Goal: Subscribe to service/newsletter

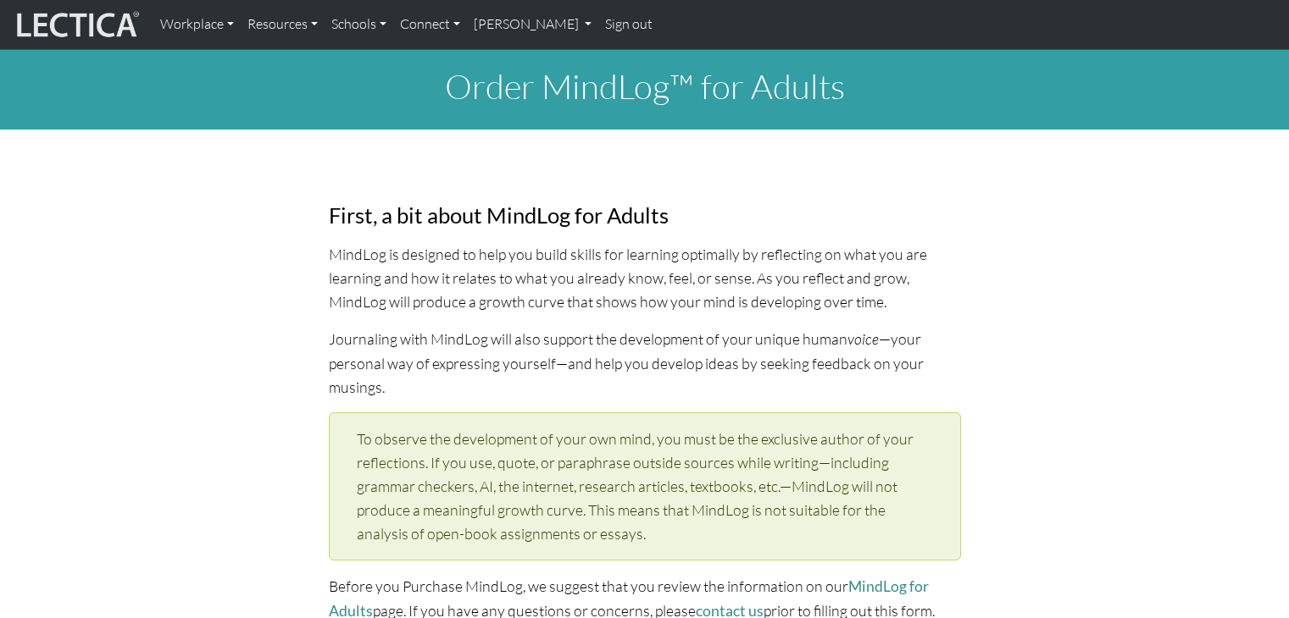
select select "1970"
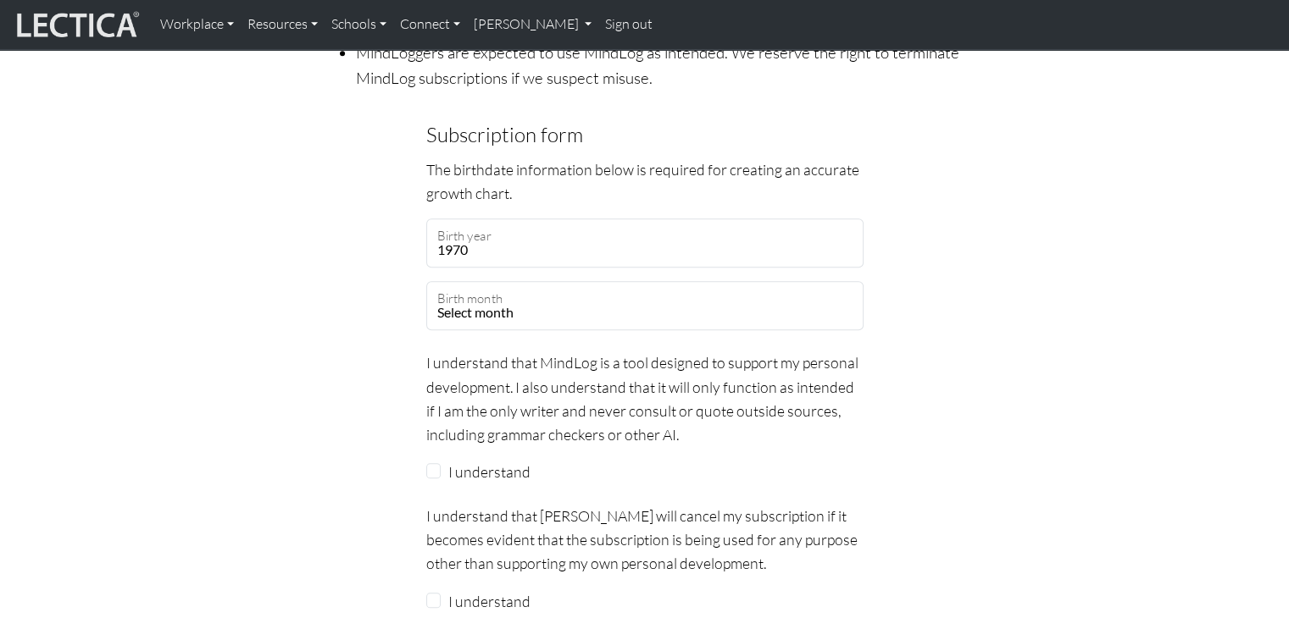
scroll to position [1440, 0]
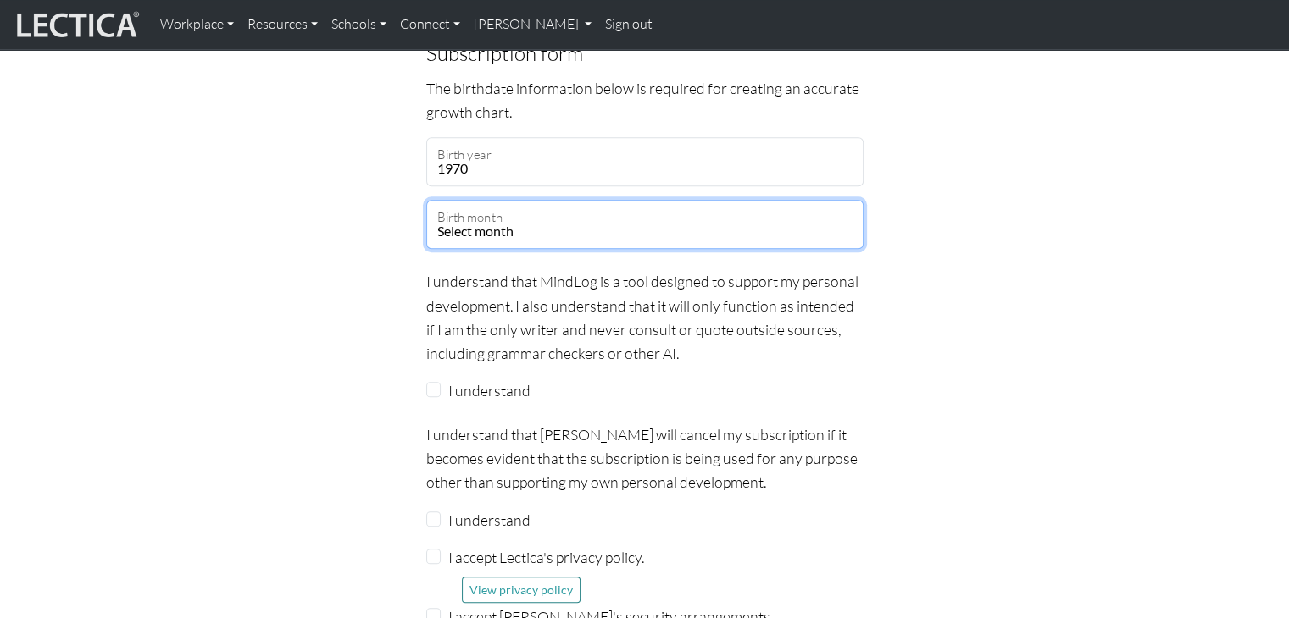
click at [628, 200] on select "Select month January February March April May June July August September Octobe…" at bounding box center [644, 224] width 437 height 49
select select "08"
click at [426, 200] on select "Select month January February March April May June July August September Octobe…" at bounding box center [644, 224] width 437 height 49
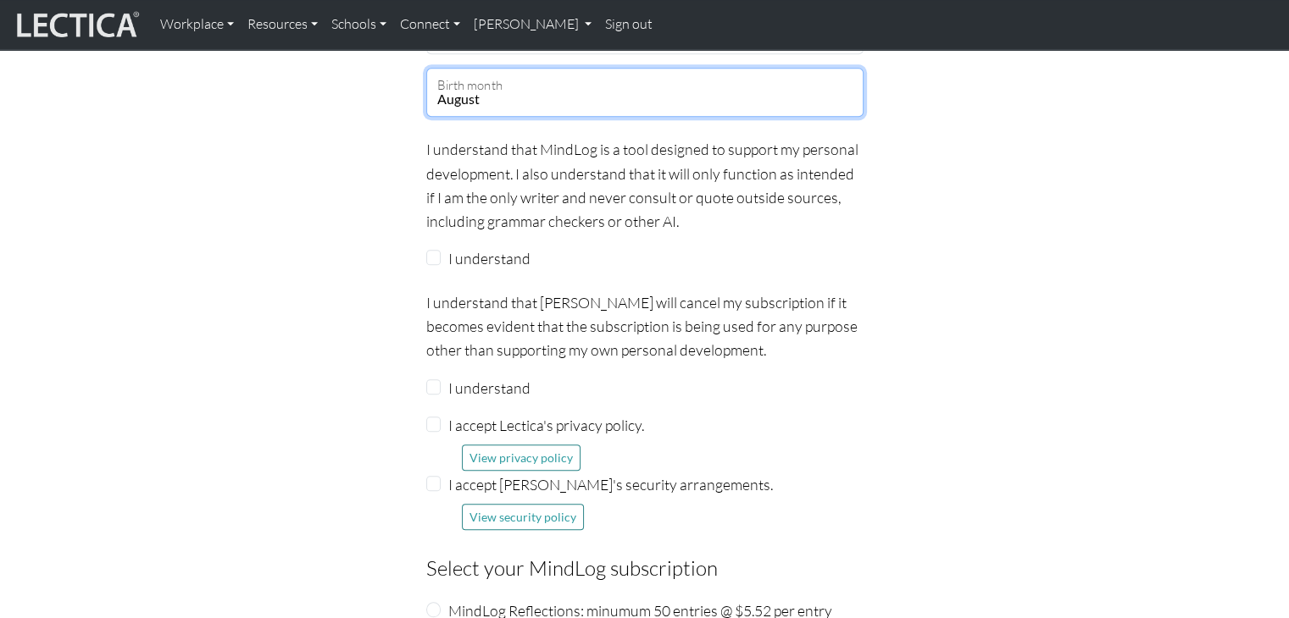
scroll to position [1610, 0]
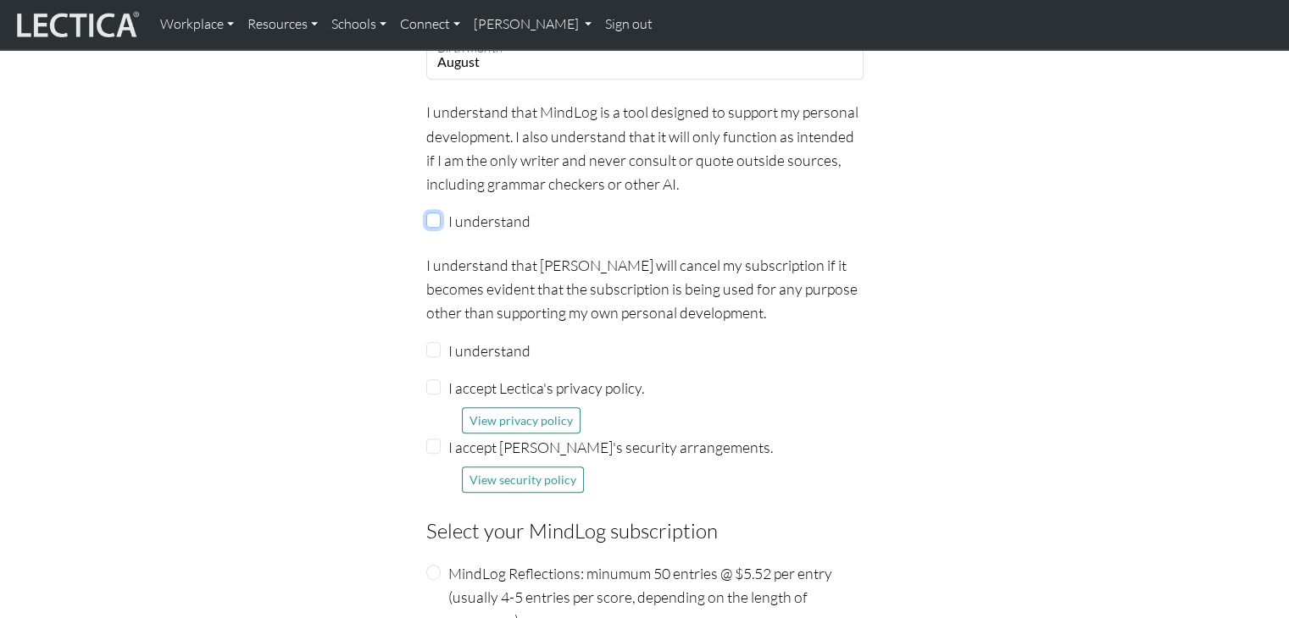
click at [434, 213] on input "I understand" at bounding box center [433, 220] width 15 height 15
checkbox input "true"
click at [430, 342] on input "I understand" at bounding box center [433, 349] width 15 height 15
checkbox input "true"
click at [435, 380] on input "I accept Lectica's privacy policy." at bounding box center [433, 387] width 15 height 15
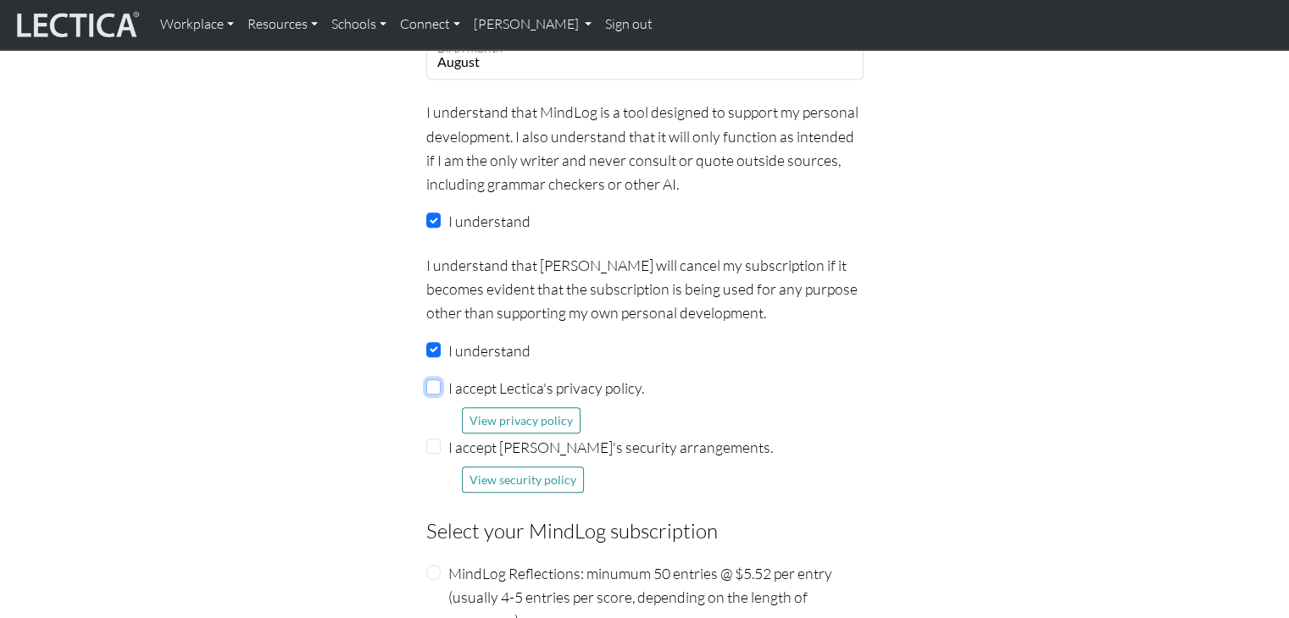
checkbox input "true"
click at [435, 439] on input "I accept Lectica's security arrangements." at bounding box center [433, 446] width 15 height 15
checkbox input "true"
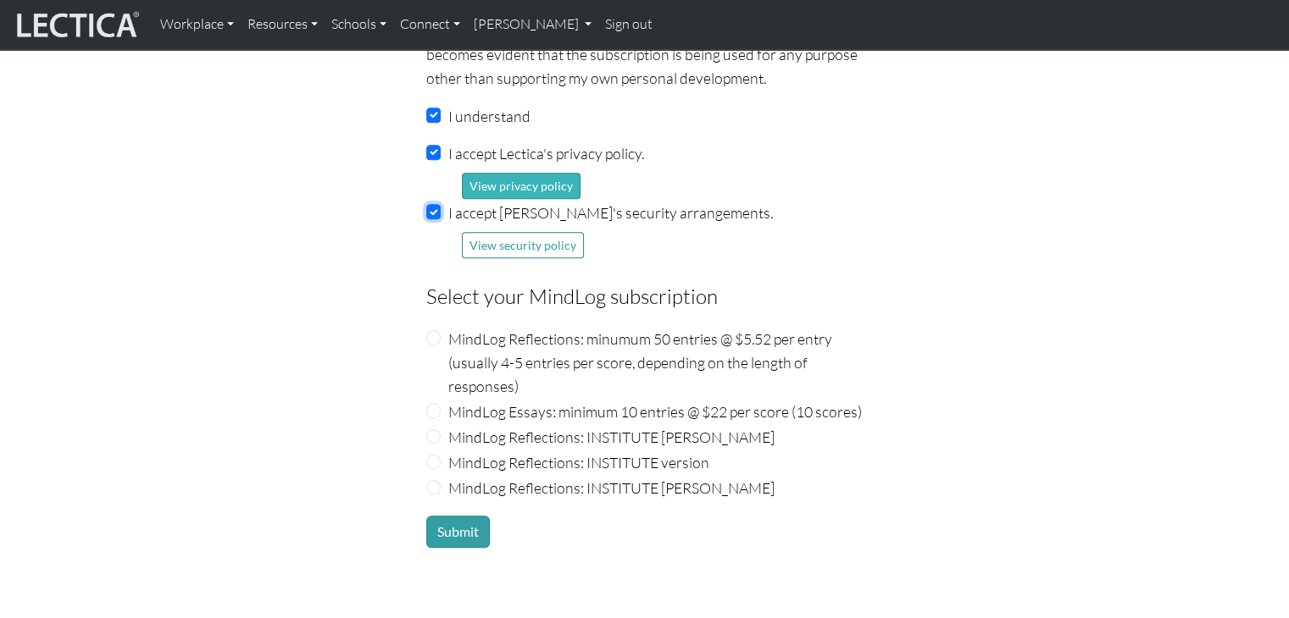
scroll to position [1864, 0]
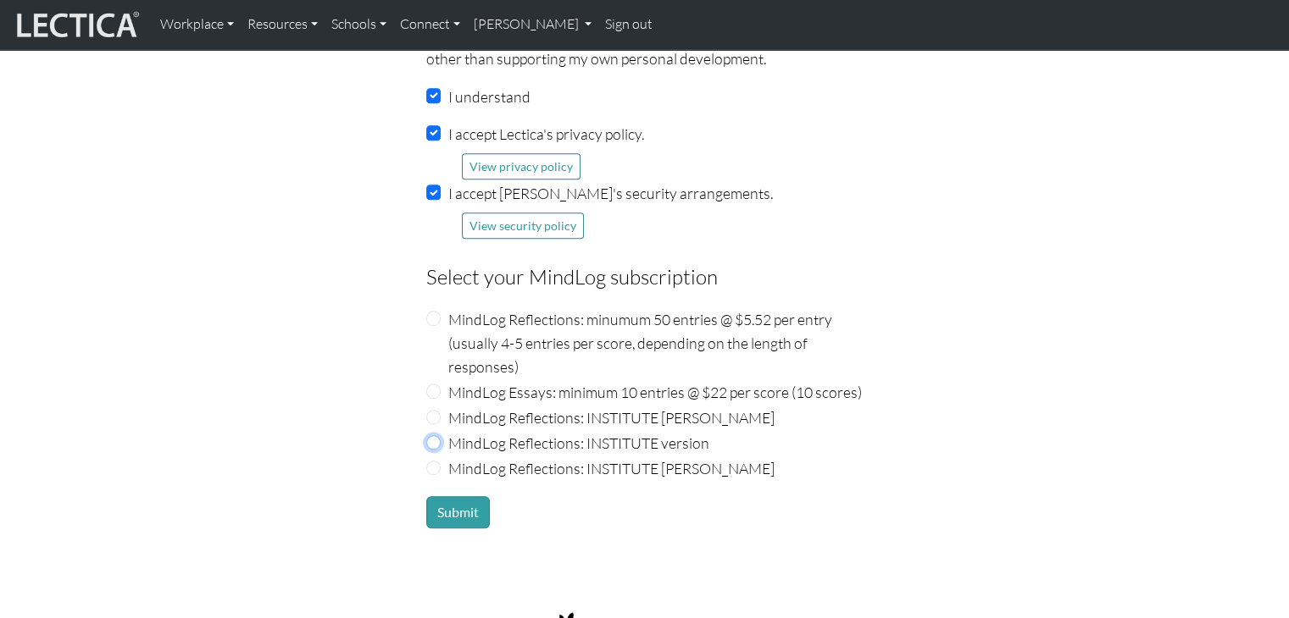
click at [430, 435] on input "MindLog Reflections: INSTITUTE version" at bounding box center [433, 442] width 15 height 15
radio input "true"
click at [460, 496] on button "Submit" at bounding box center [458, 512] width 64 height 32
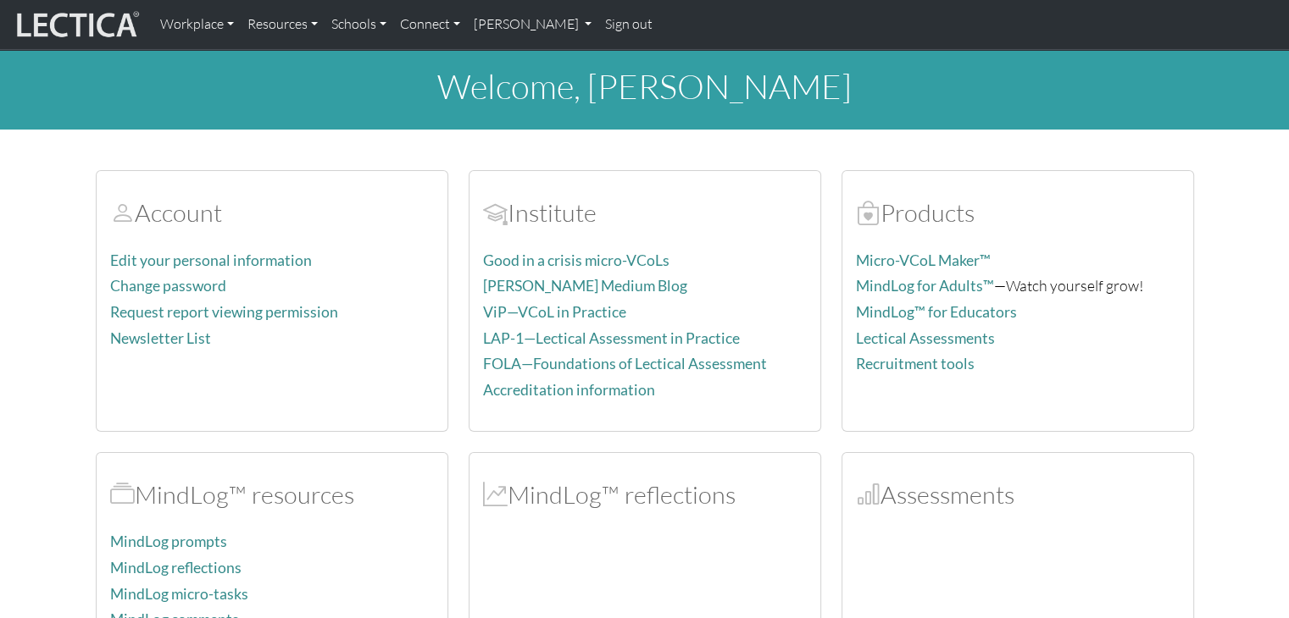
click at [521, 46] on nav "Workplace Assessments Why LectaTests? About LectaTests Leadership Leader develo…" at bounding box center [644, 25] width 1289 height 50
click at [532, 34] on link "[PERSON_NAME]" at bounding box center [533, 25] width 132 height 36
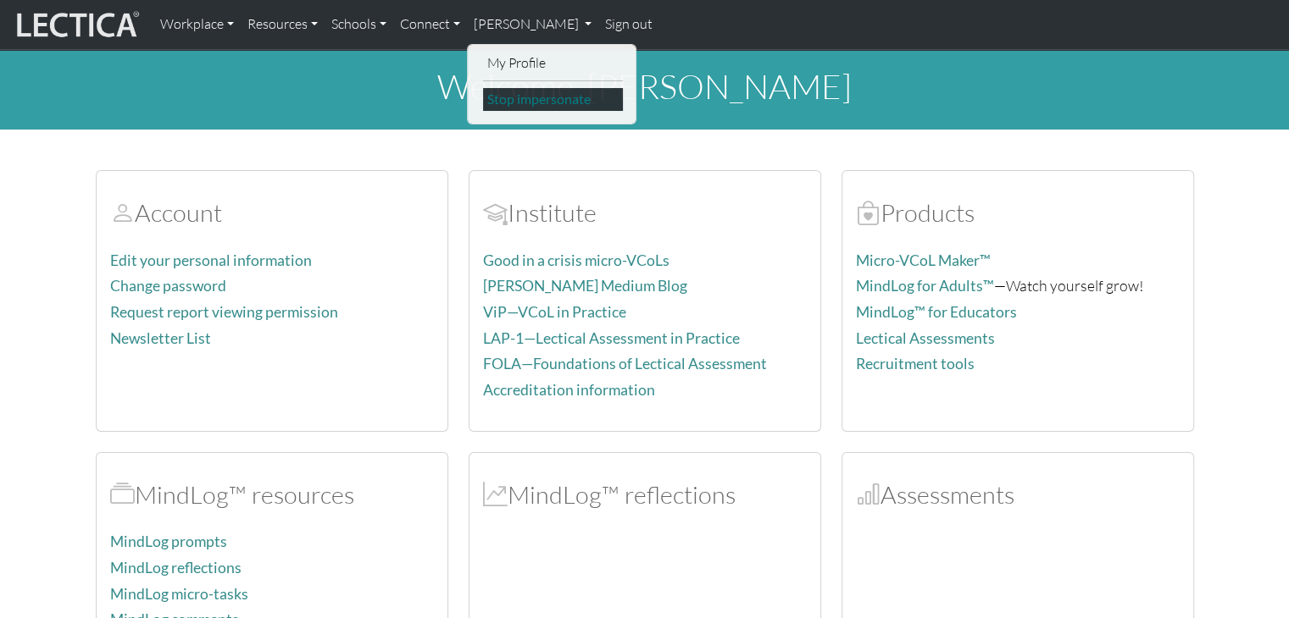
click at [534, 96] on link "Stop impersonate" at bounding box center [553, 99] width 140 height 23
